Goal: Information Seeking & Learning: Check status

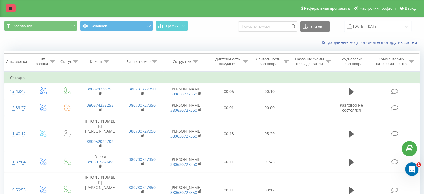
click at [11, 7] on icon at bounding box center [10, 8] width 3 height 4
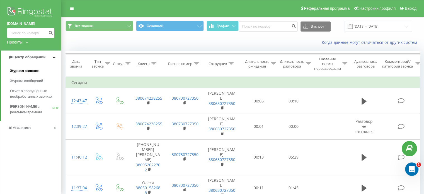
click at [34, 71] on span "Журнал звонков" at bounding box center [24, 71] width 29 height 6
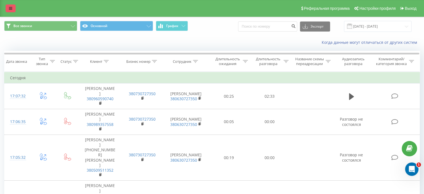
click at [10, 8] on icon at bounding box center [10, 8] width 3 height 4
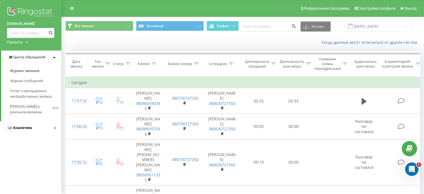
click at [30, 129] on span "Аналитика" at bounding box center [22, 127] width 19 height 4
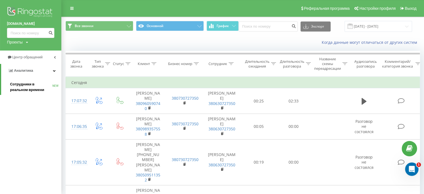
click at [23, 85] on span "Сотрудники в реальном времени" at bounding box center [31, 86] width 42 height 11
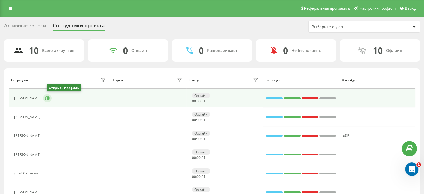
click at [50, 97] on icon at bounding box center [47, 98] width 4 height 4
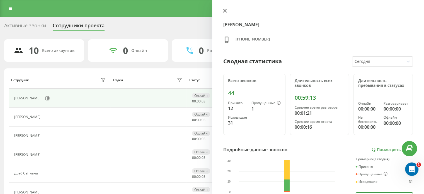
click at [224, 10] on icon at bounding box center [224, 10] width 3 height 3
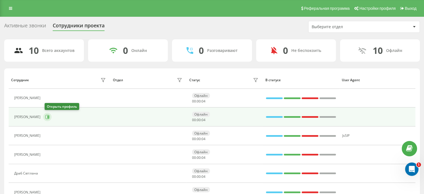
click at [45, 115] on button at bounding box center [47, 117] width 8 height 8
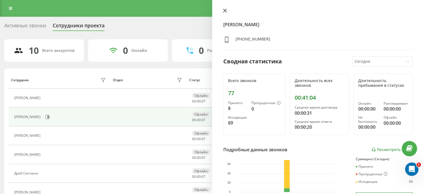
click at [224, 10] on icon at bounding box center [224, 10] width 3 height 3
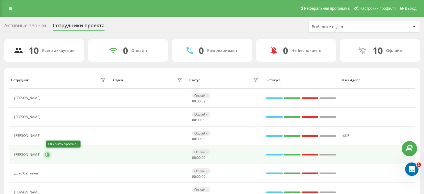
click at [50, 153] on icon at bounding box center [47, 154] width 4 height 4
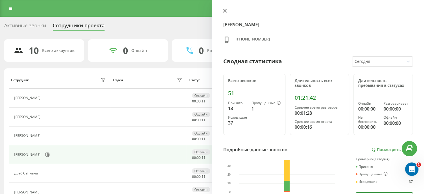
click at [225, 10] on icon at bounding box center [224, 10] width 3 height 3
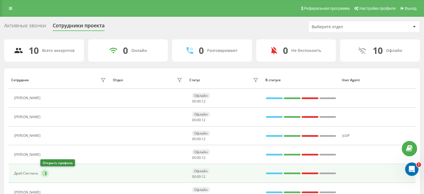
click at [43, 171] on icon at bounding box center [45, 173] width 4 height 4
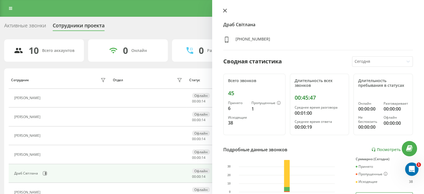
click at [225, 10] on icon at bounding box center [224, 10] width 3 height 3
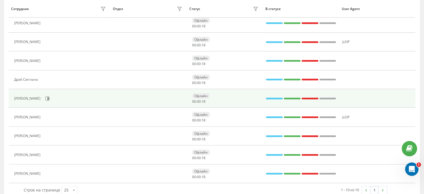
scroll to position [103, 0]
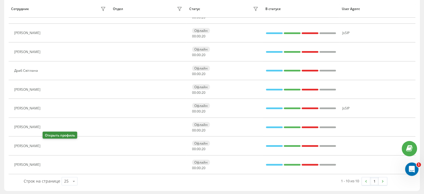
click at [44, 146] on button at bounding box center [46, 147] width 7 height 8
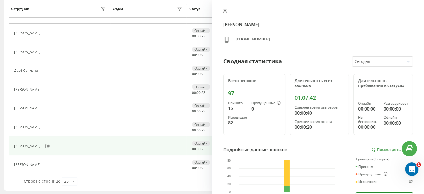
click at [226, 10] on icon at bounding box center [225, 11] width 4 height 4
